Goal: Find specific page/section: Find specific page/section

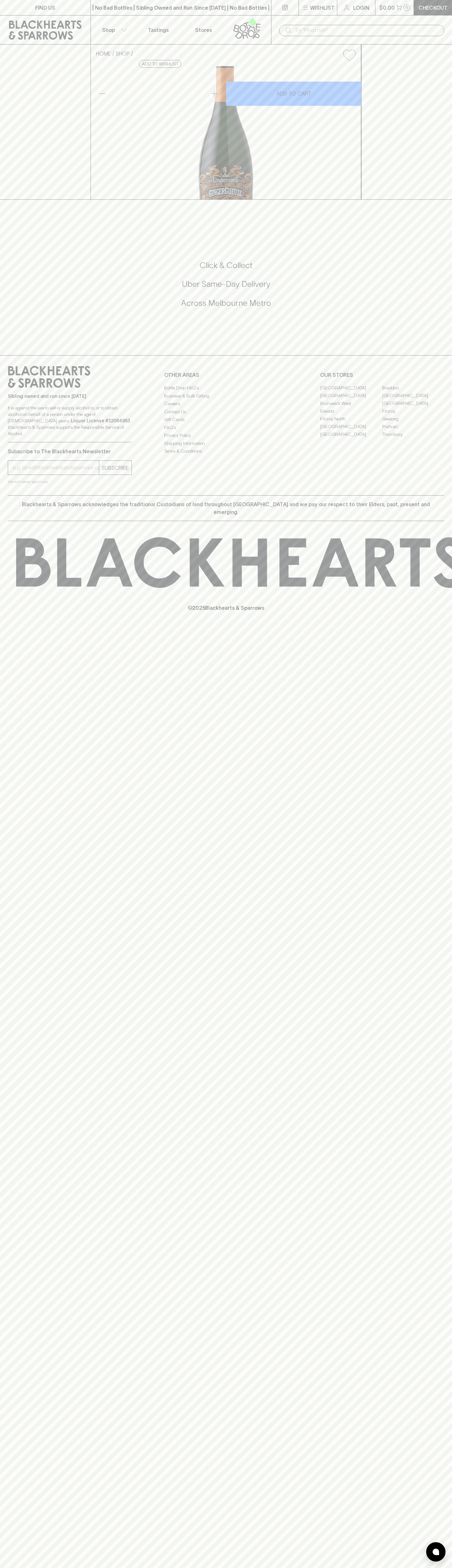
click at [214, 29] on link "Stores" at bounding box center [203, 29] width 45 height 29
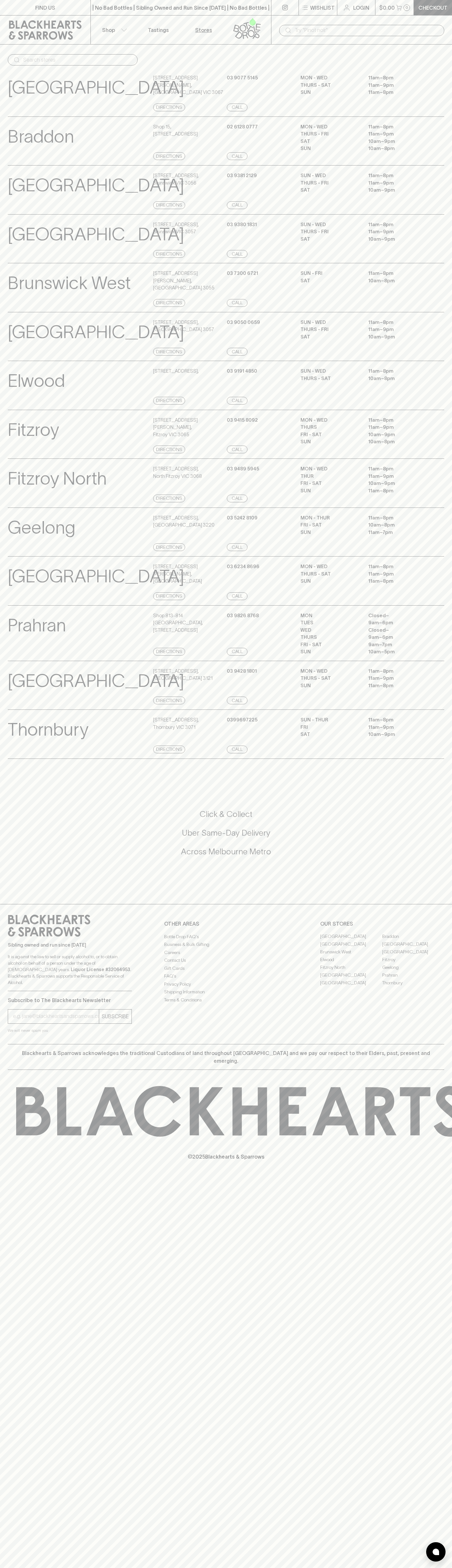
click at [434, 1161] on p "© 2025 Blackhearts & Sparrows" at bounding box center [226, 1148] width 452 height 24
click at [89, 1567] on html "FIND US | No Bad Bottles | Sibling Owned and Run Since [DATE] | No Bad Bottles …" at bounding box center [226, 784] width 452 height 1568
click at [32, 317] on div "[GEOGRAPHIC_DATA] Store Details [STREET_ADDRESS] Directions [PHONE_NUMBER] Call…" at bounding box center [226, 337] width 436 height 49
